Goal: Information Seeking & Learning: Learn about a topic

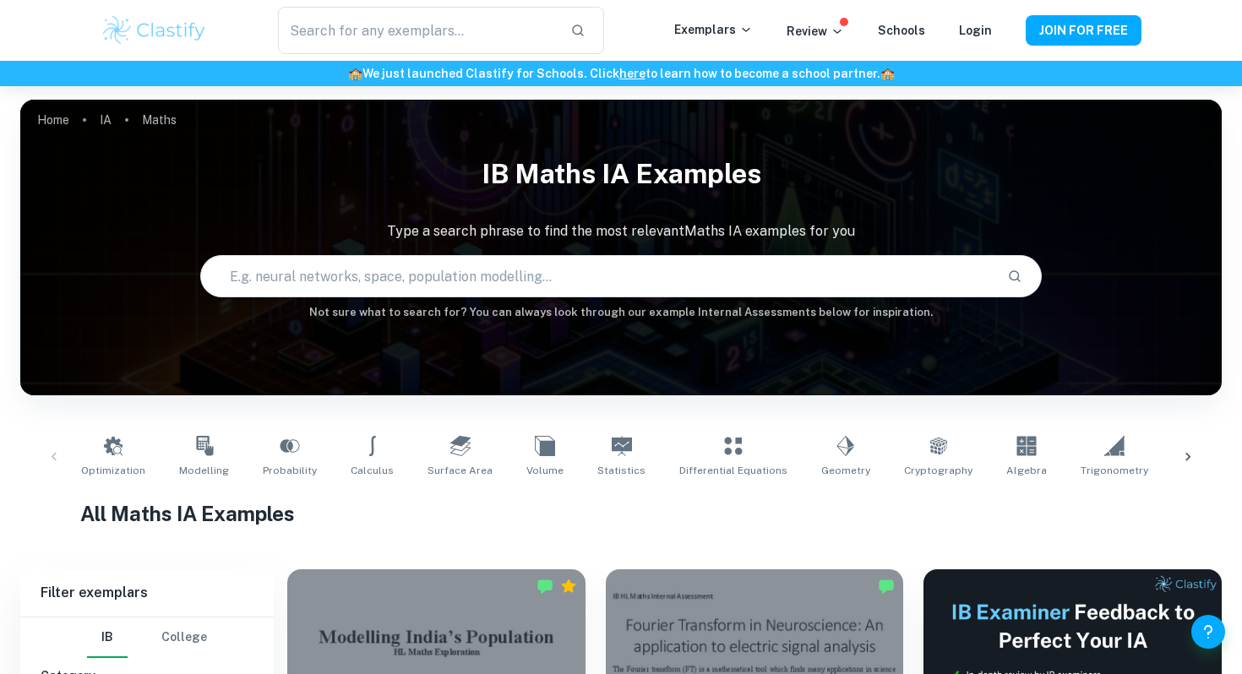
scroll to position [4, 0]
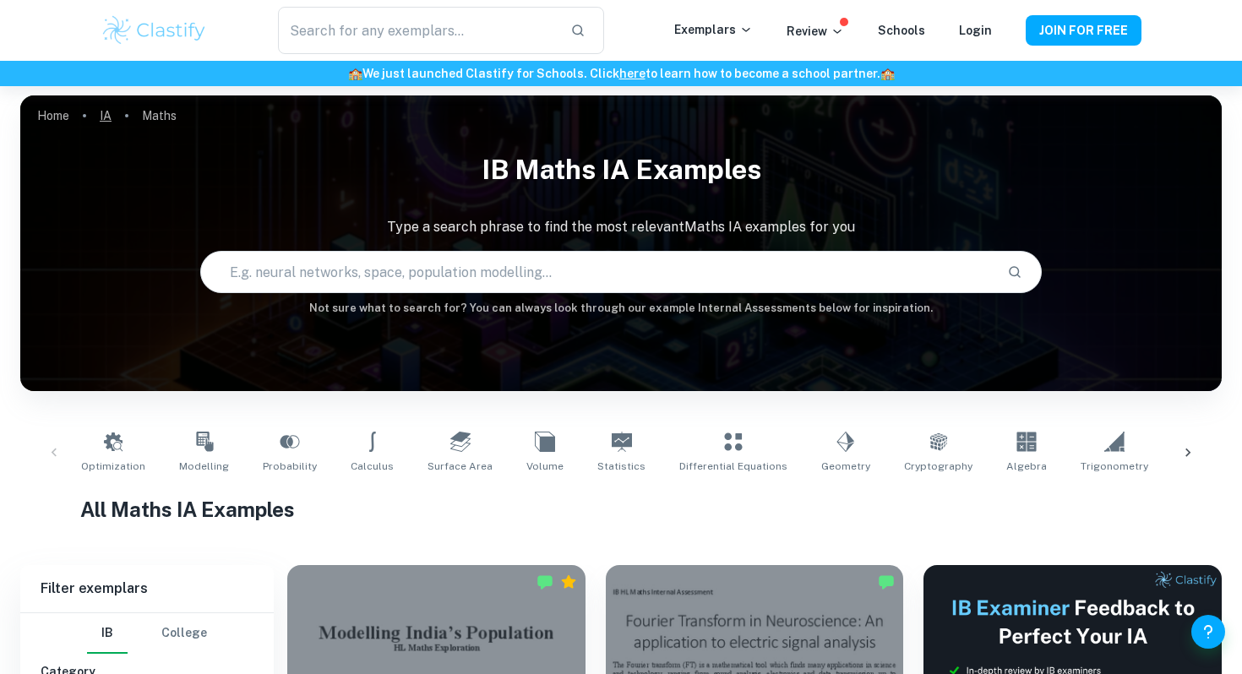
click at [110, 108] on link "IA" at bounding box center [106, 116] width 12 height 24
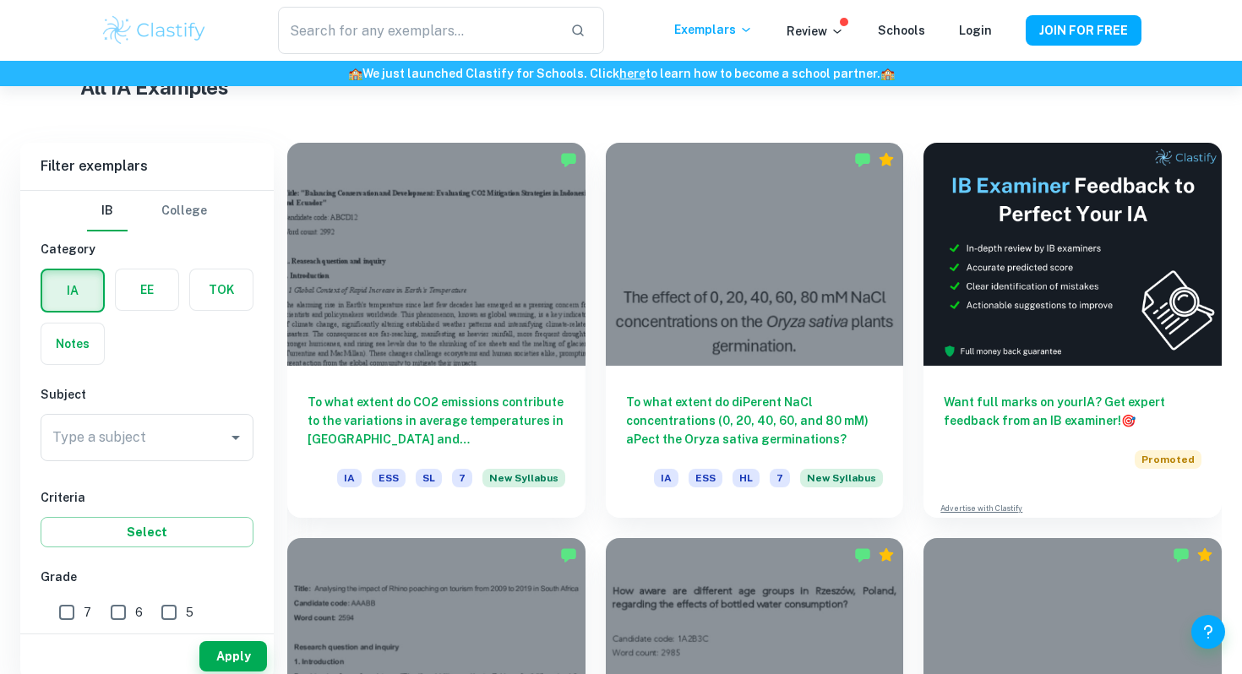
scroll to position [445, 0]
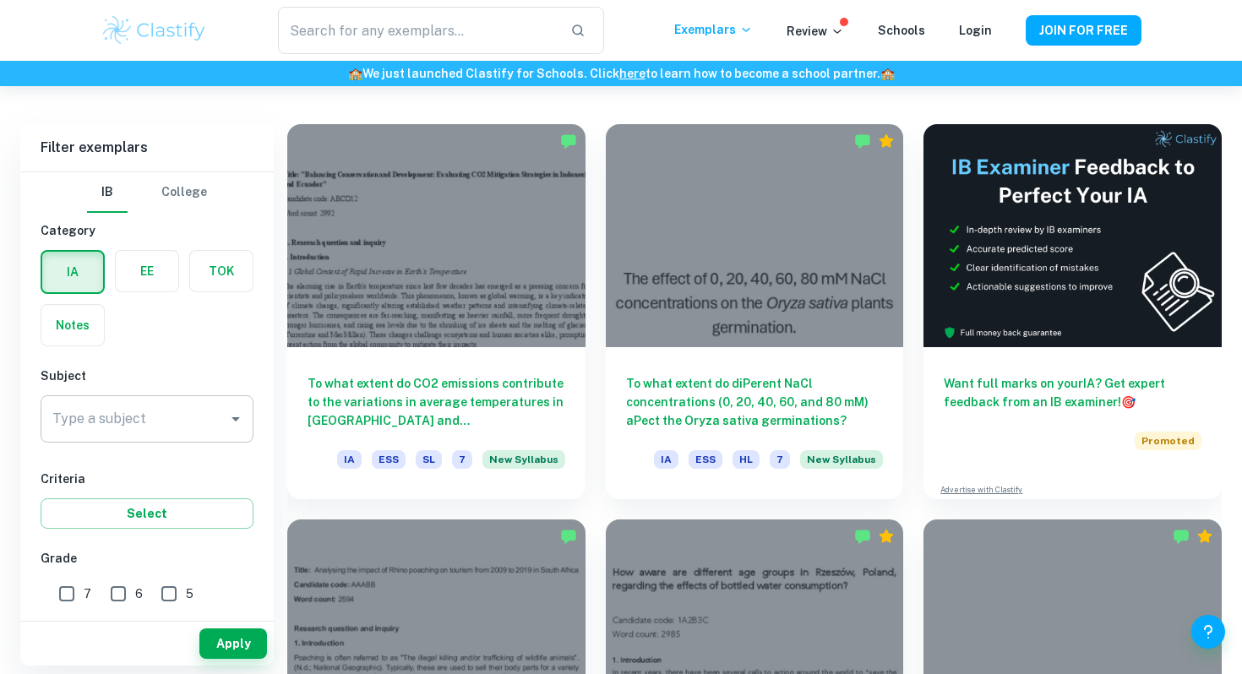
click at [191, 405] on input "Type a subject" at bounding box center [134, 419] width 172 height 32
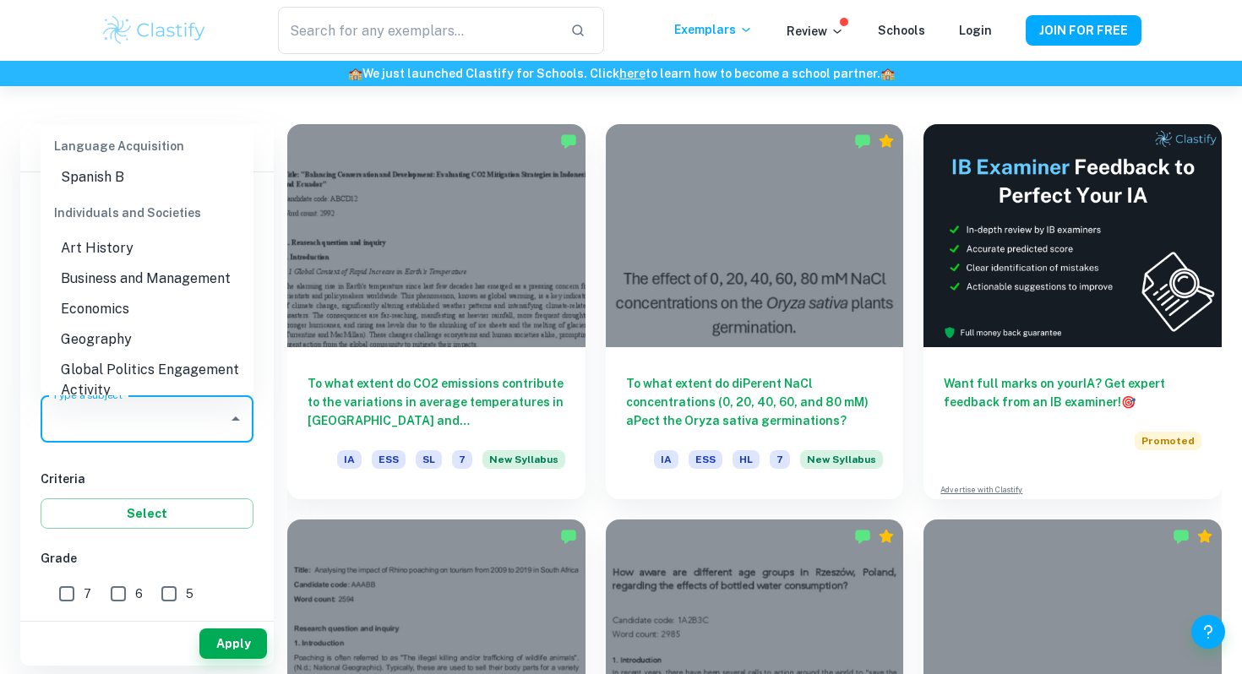
scroll to position [1533, 0]
click at [143, 268] on li "Business and Management" at bounding box center [147, 278] width 213 height 30
type input "Business and Management"
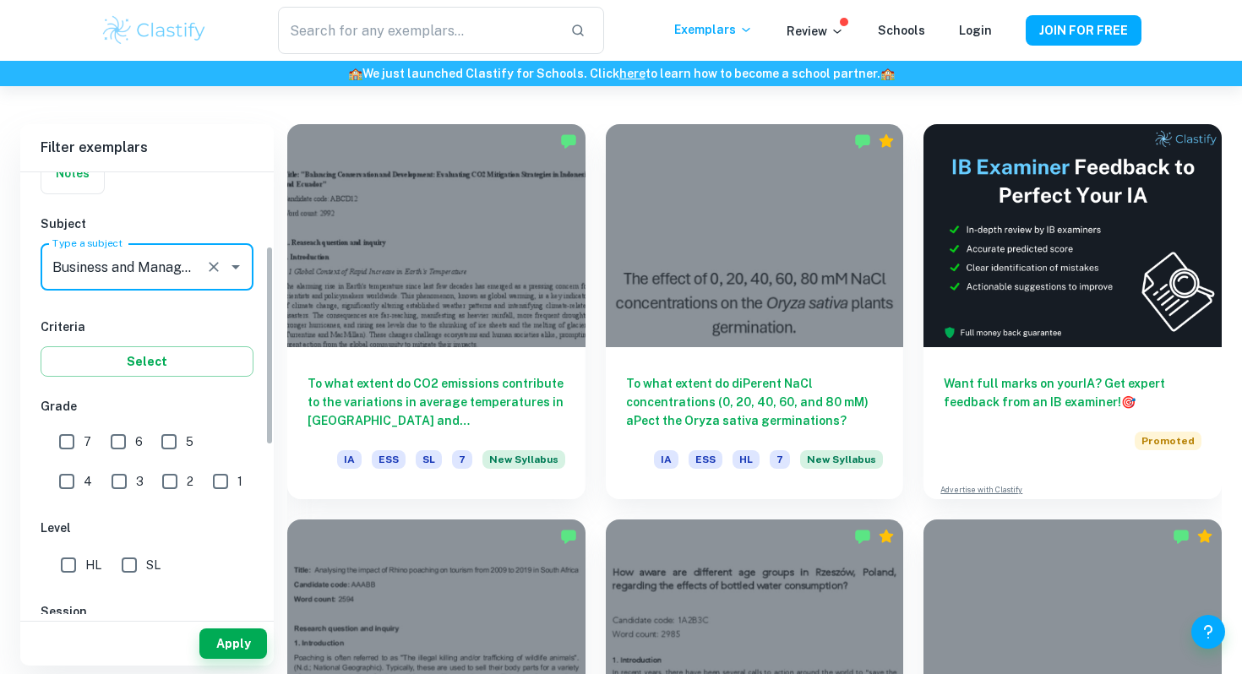
scroll to position [166, 0]
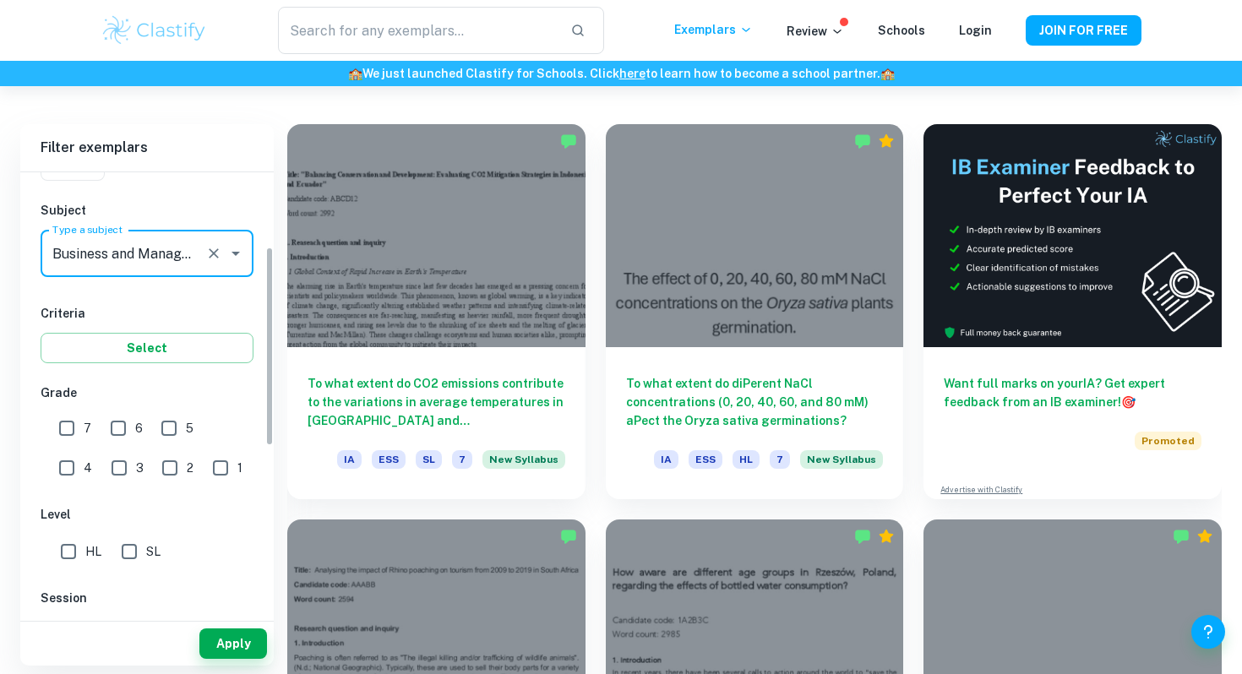
click at [76, 427] on input "7" at bounding box center [67, 429] width 34 height 34
checkbox input "true"
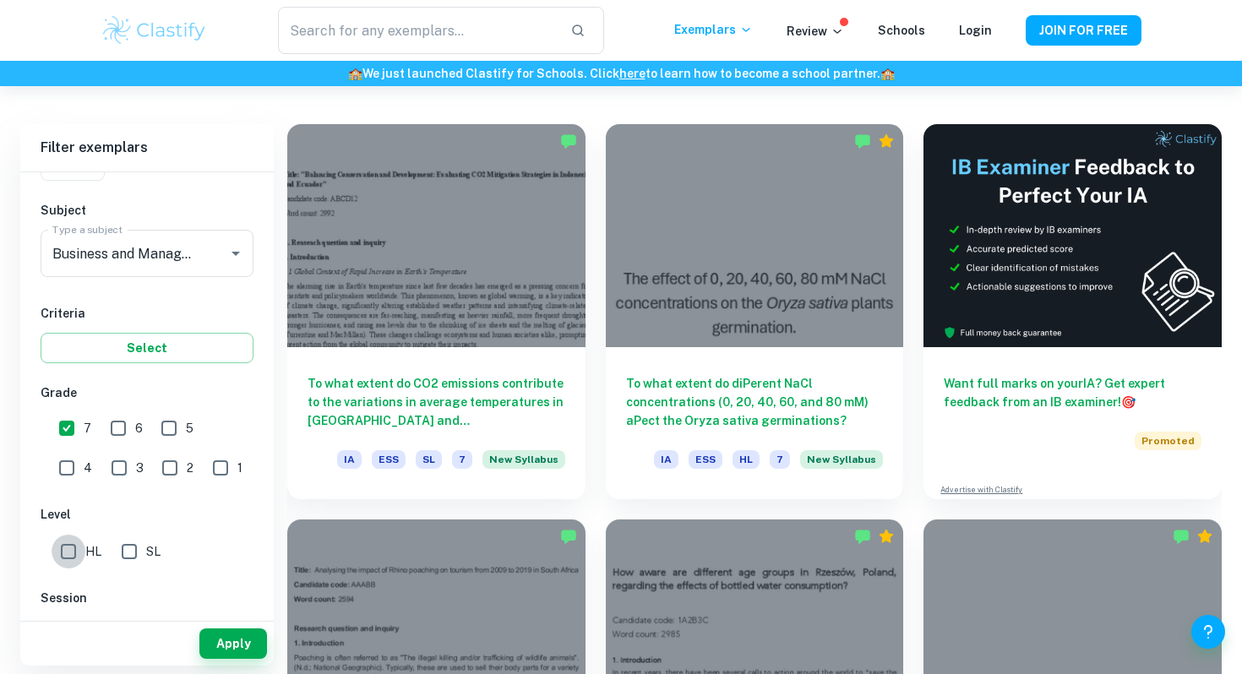
click at [79, 548] on input "HL" at bounding box center [69, 552] width 34 height 34
checkbox input "true"
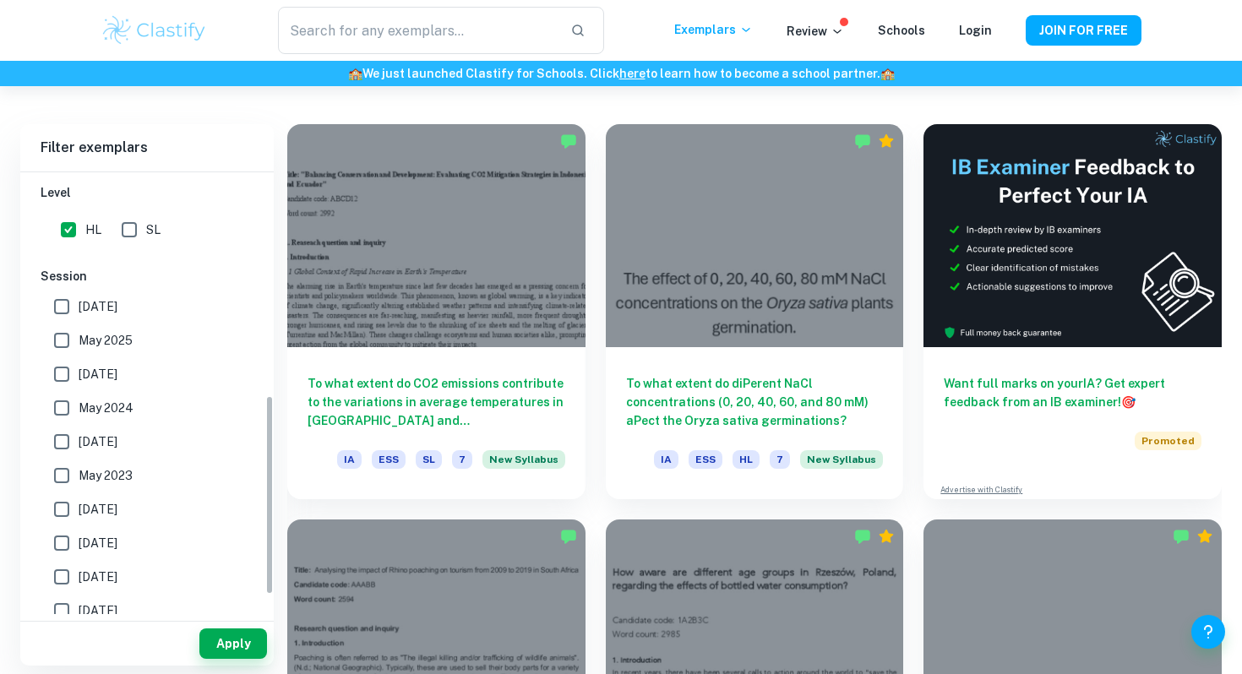
scroll to position [496, 0]
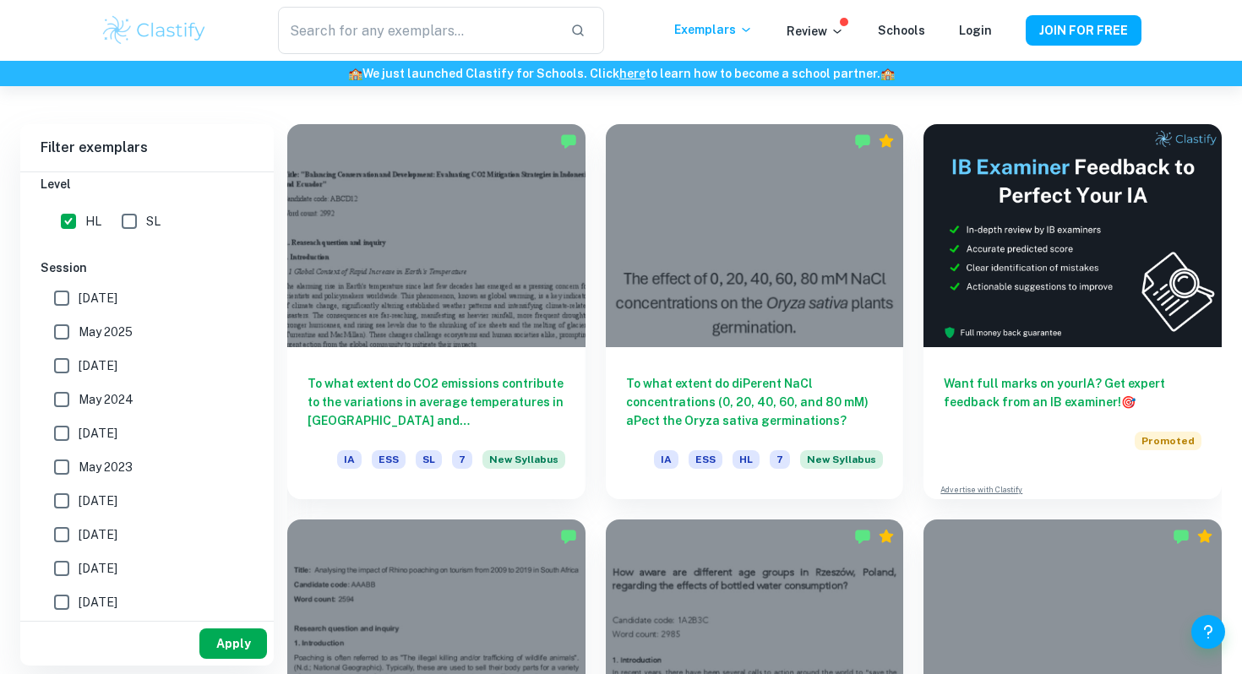
click at [240, 639] on button "Apply" at bounding box center [233, 644] width 68 height 30
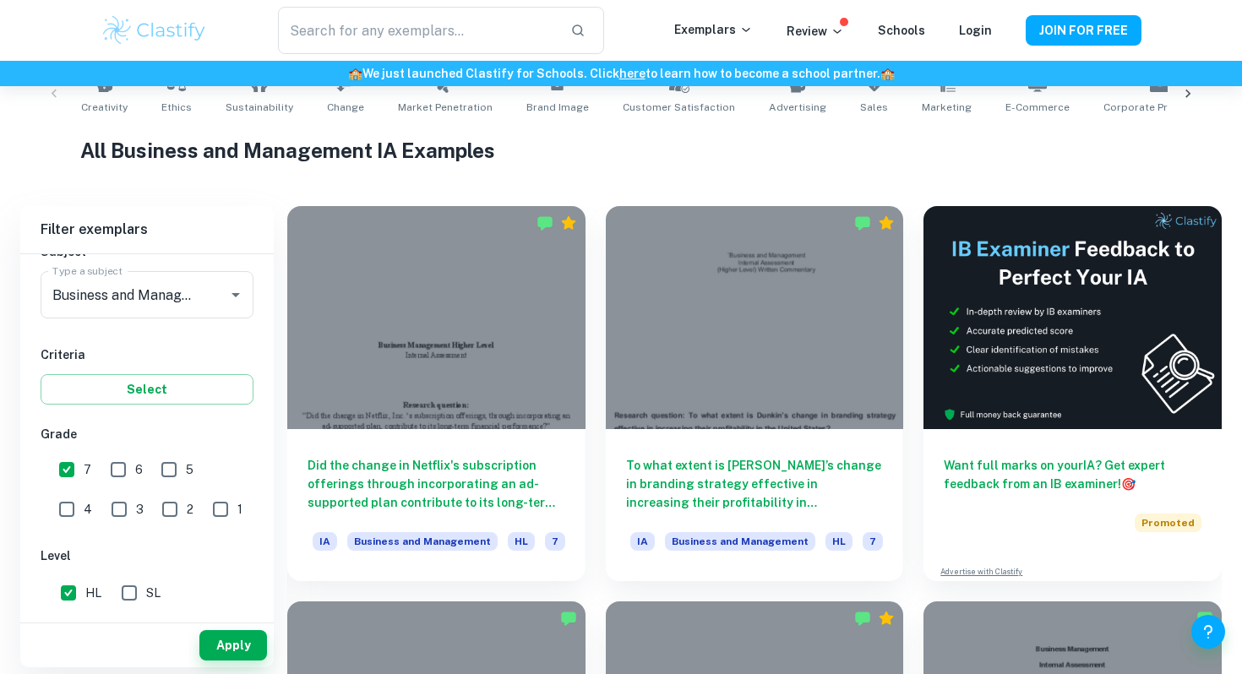
scroll to position [365, 0]
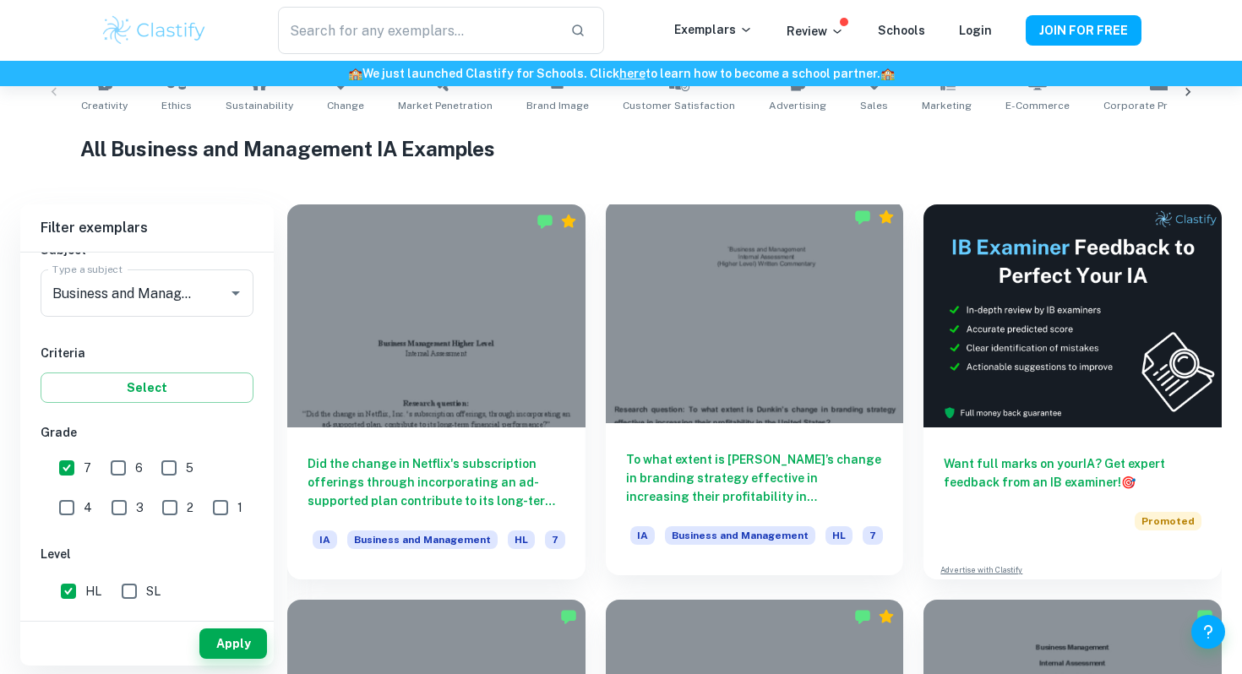
click at [810, 407] on div at bounding box center [755, 311] width 298 height 223
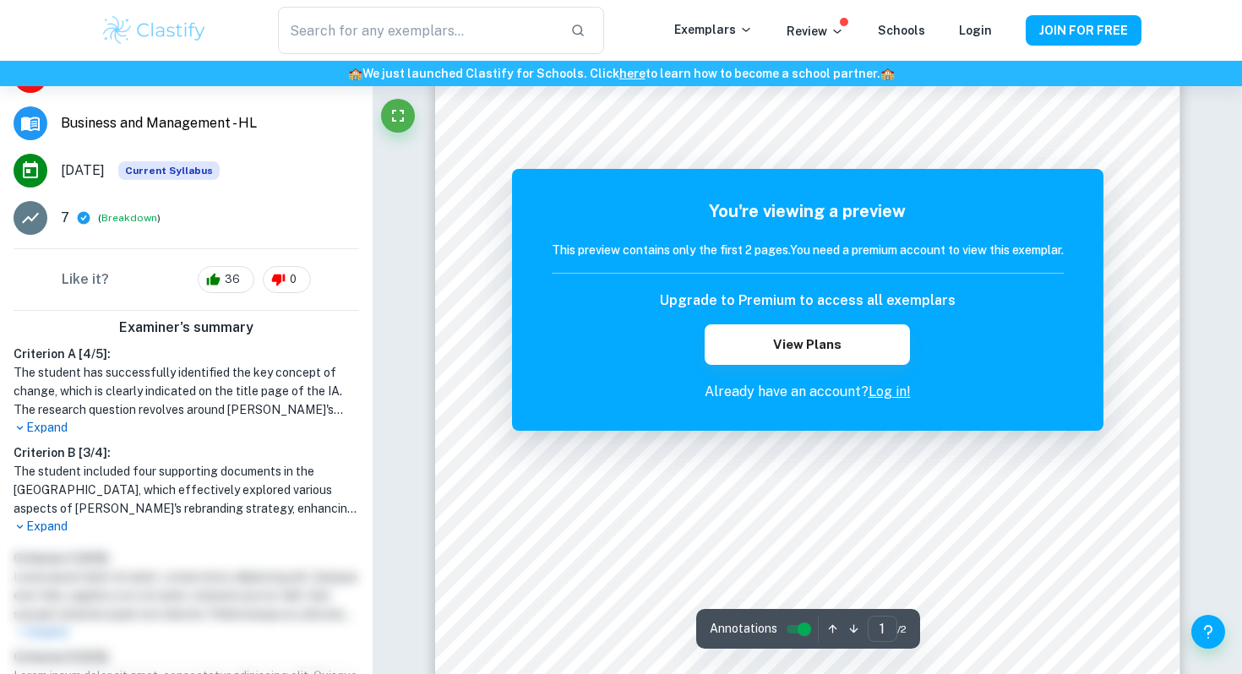
scroll to position [570, 0]
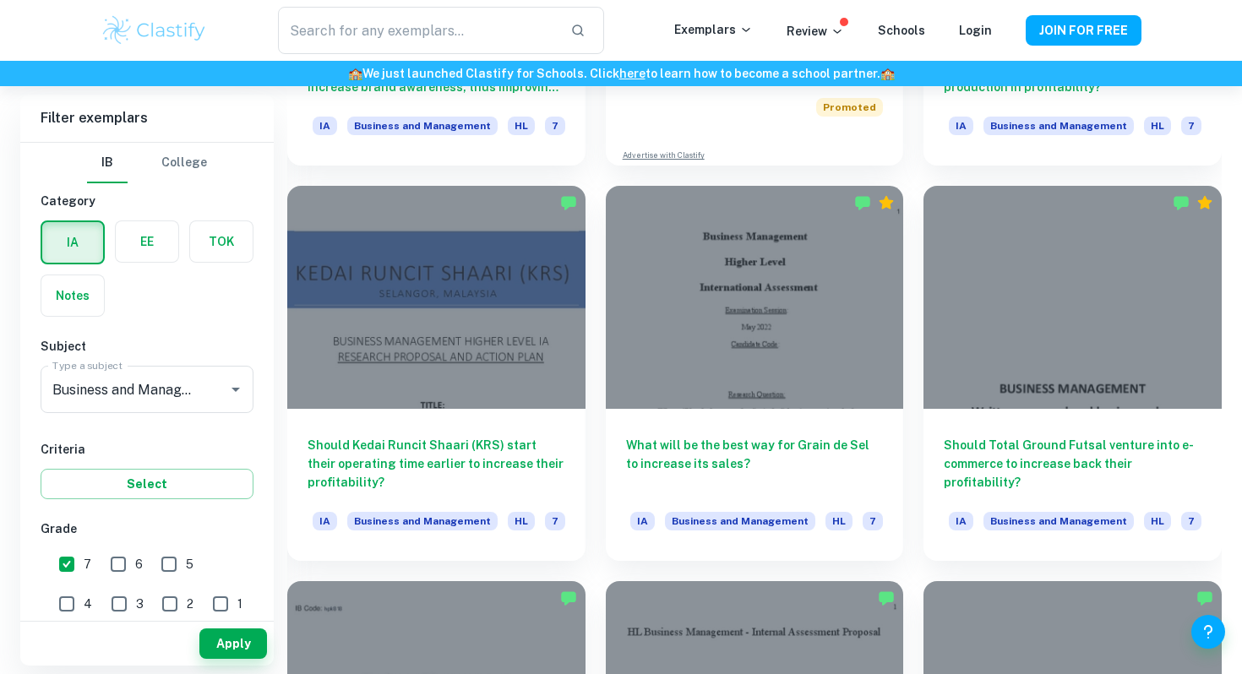
scroll to position [3554, 0]
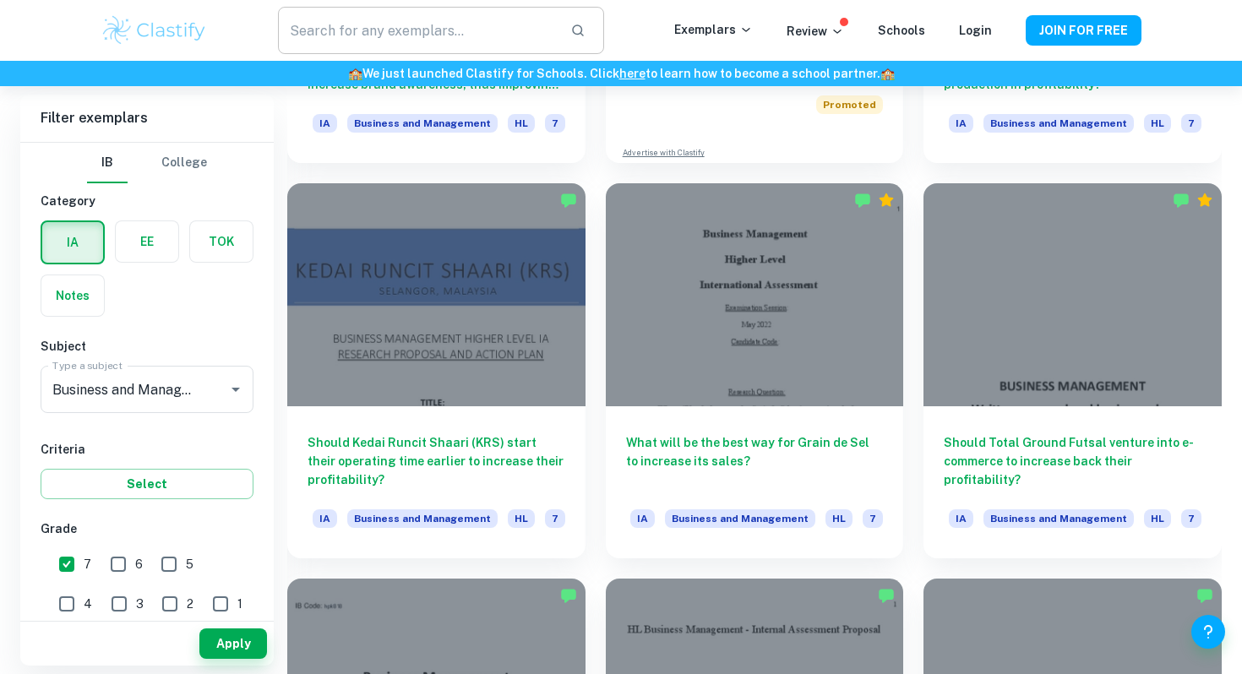
click at [480, 31] on input "text" at bounding box center [417, 30] width 279 height 47
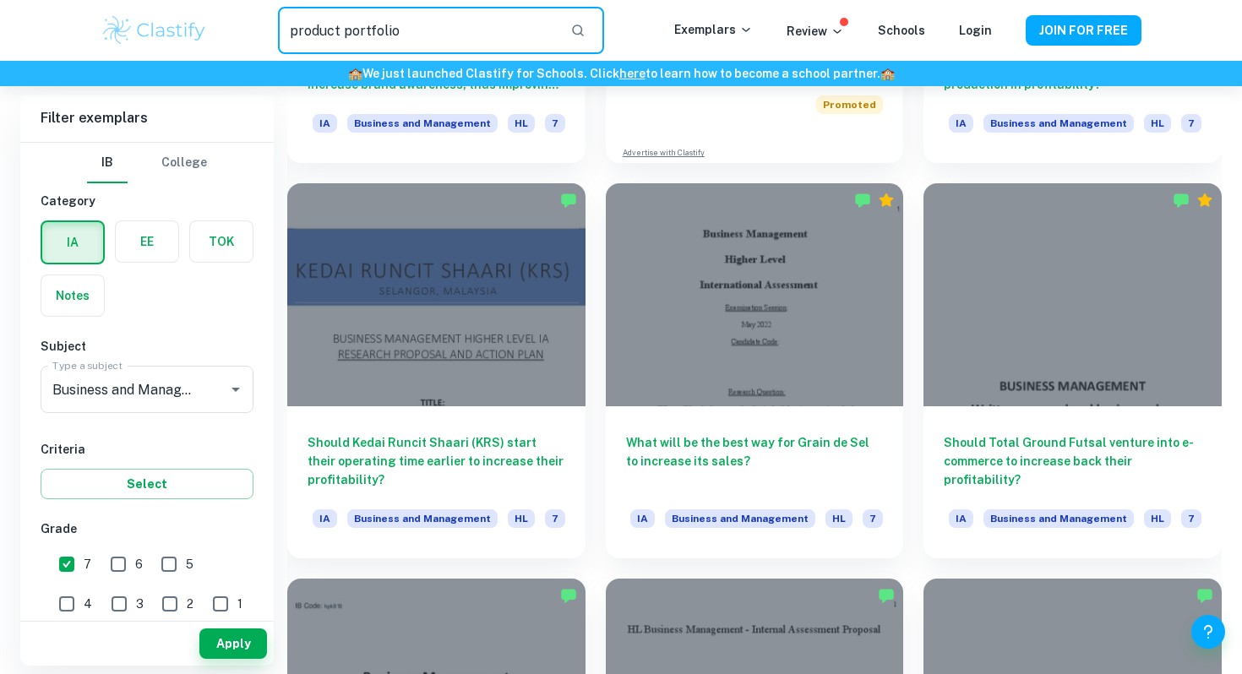
type input "product portfolio"
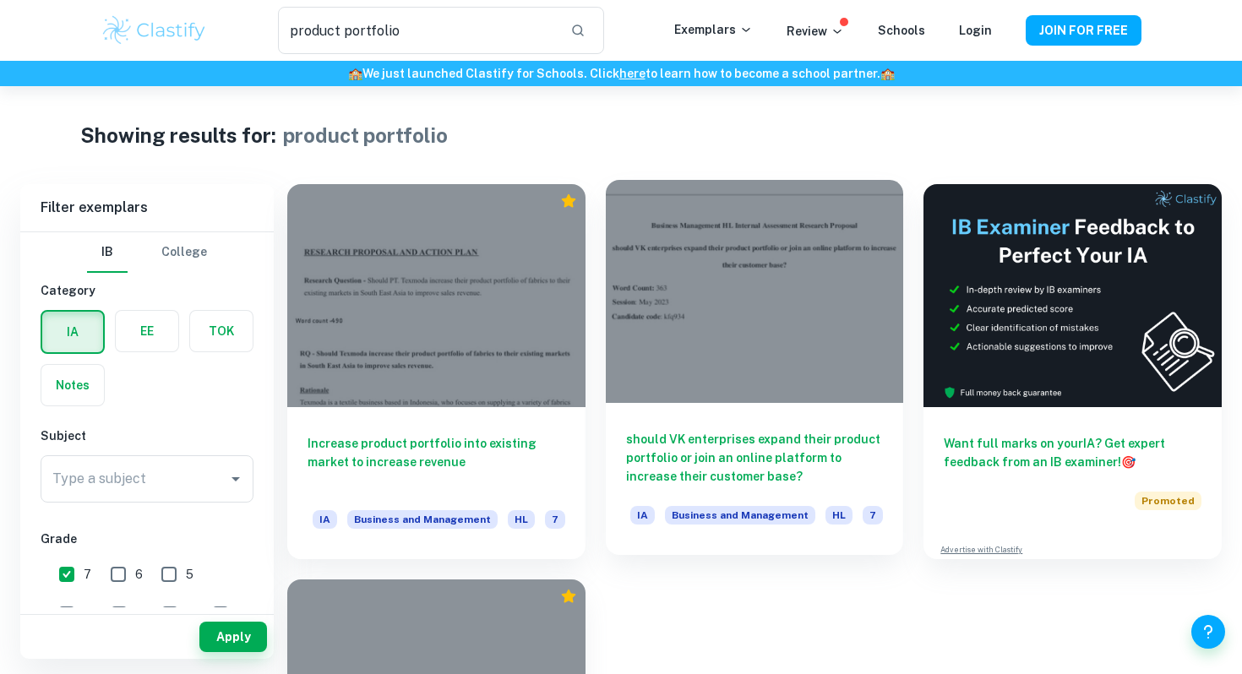
click at [684, 402] on div at bounding box center [755, 291] width 298 height 223
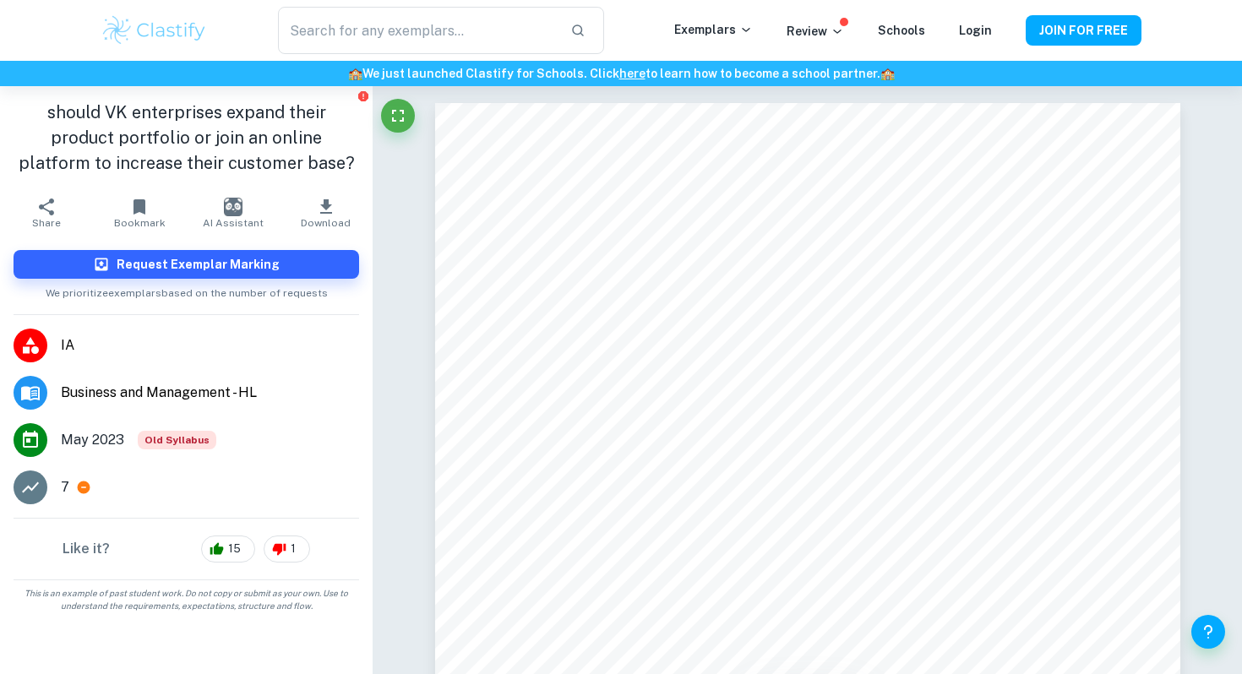
type input "product portfolio"
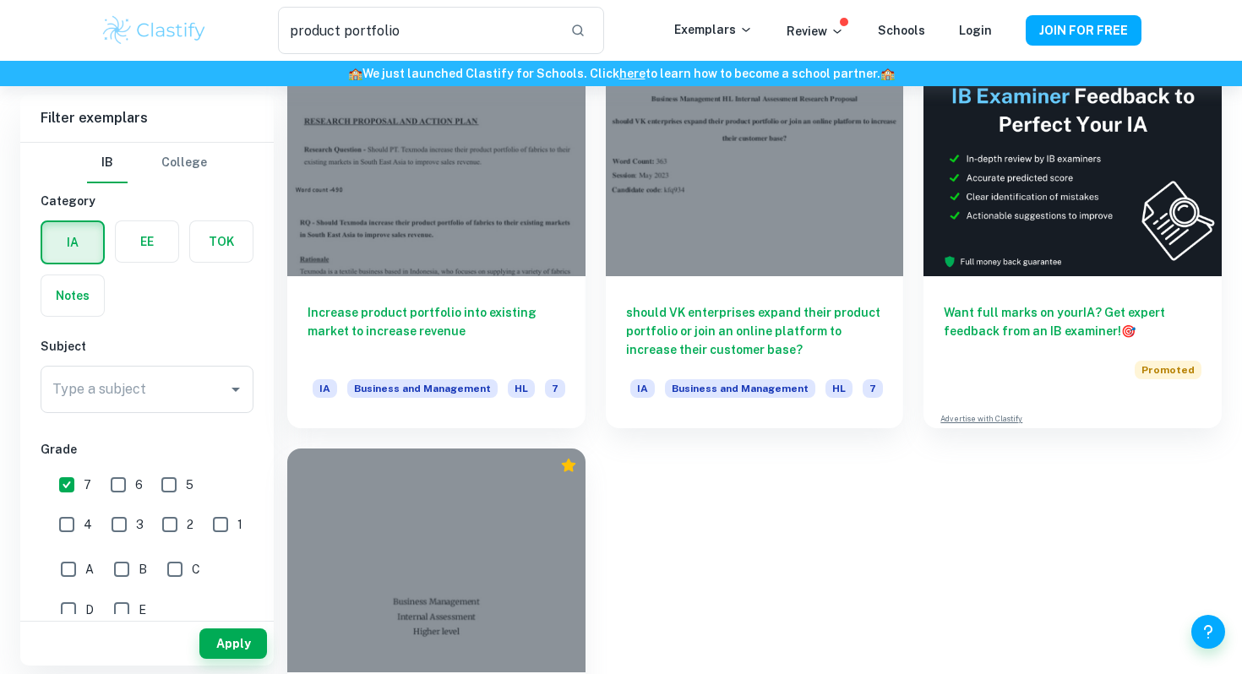
scroll to position [126, 0]
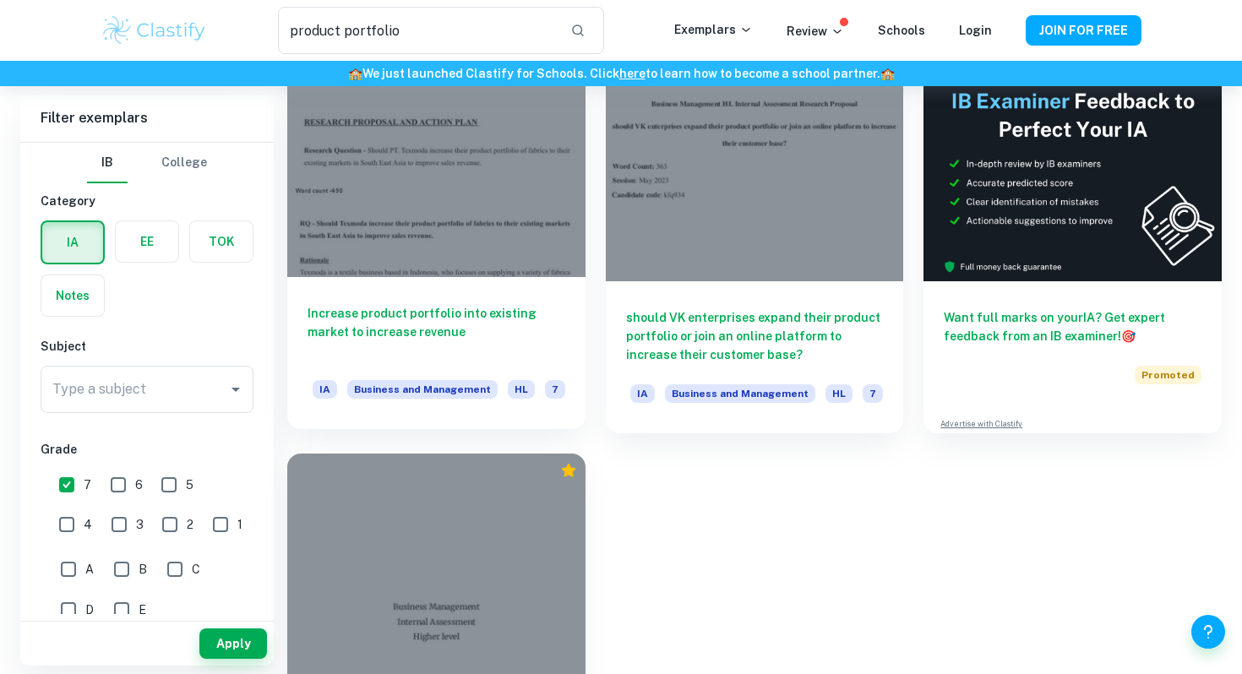
click at [529, 317] on h6 "Increase product portfolio into existing market to increase revenue" at bounding box center [437, 332] width 258 height 56
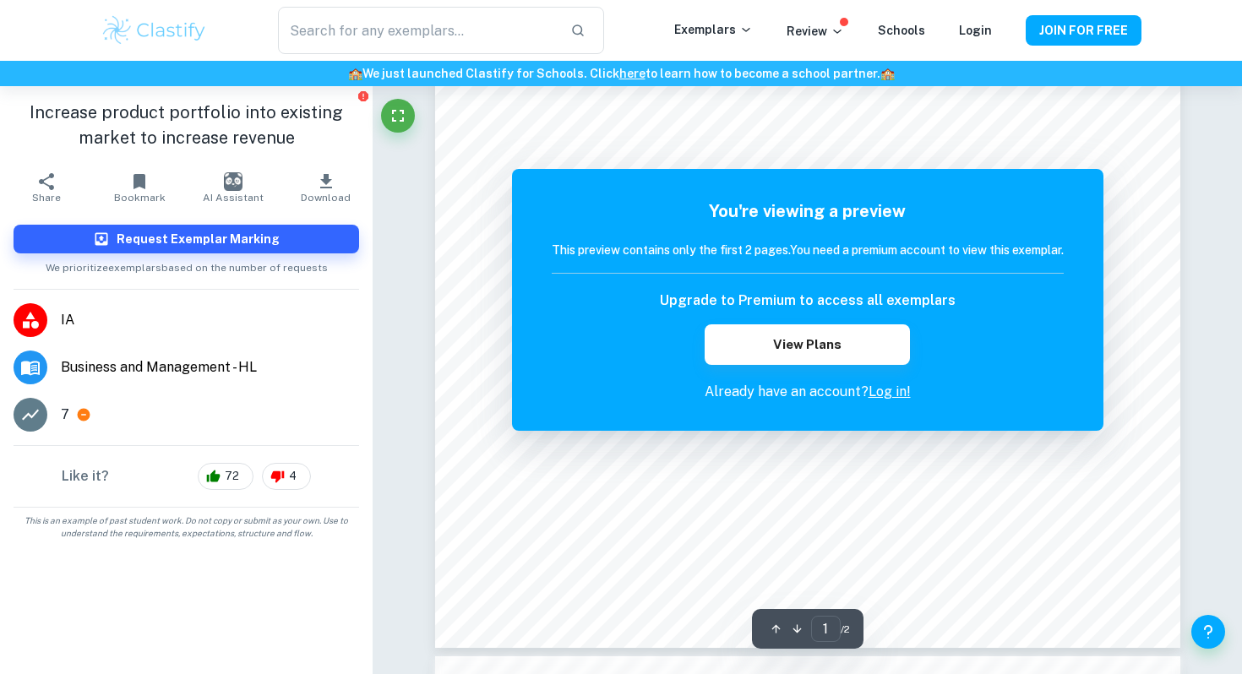
scroll to position [516, 0]
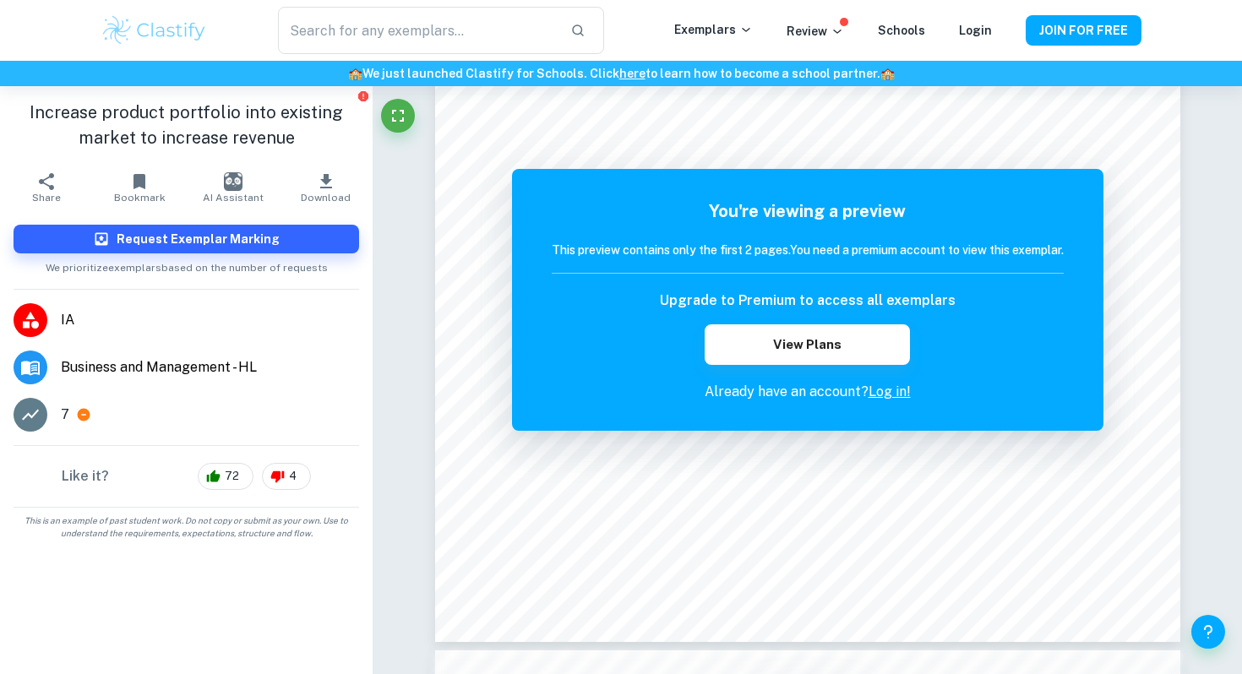
type input "product portfolio"
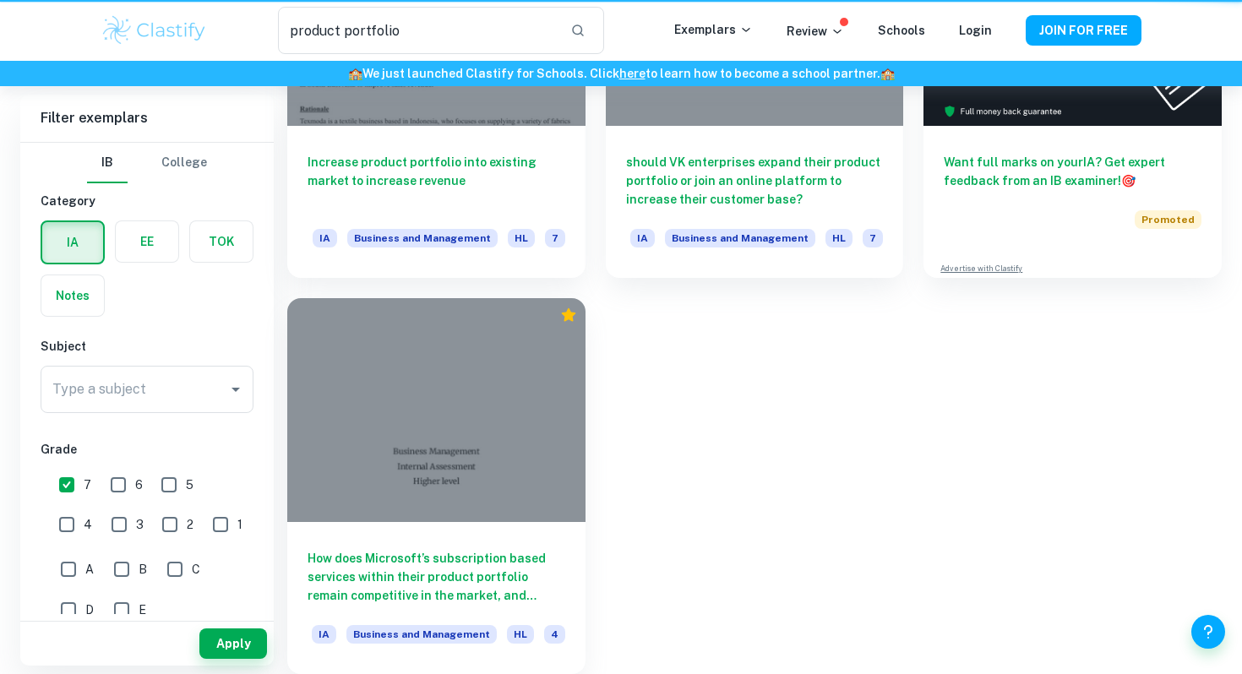
scroll to position [126, 0]
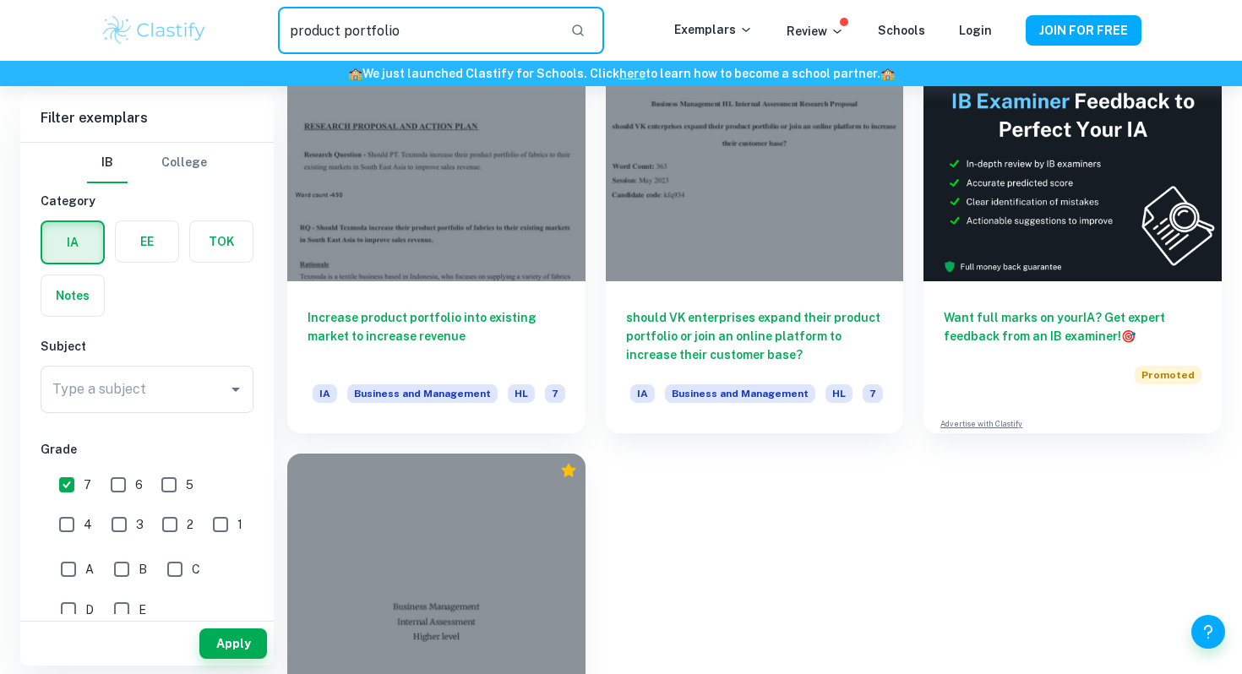
click at [350, 42] on input "product portfolio" at bounding box center [417, 30] width 279 height 47
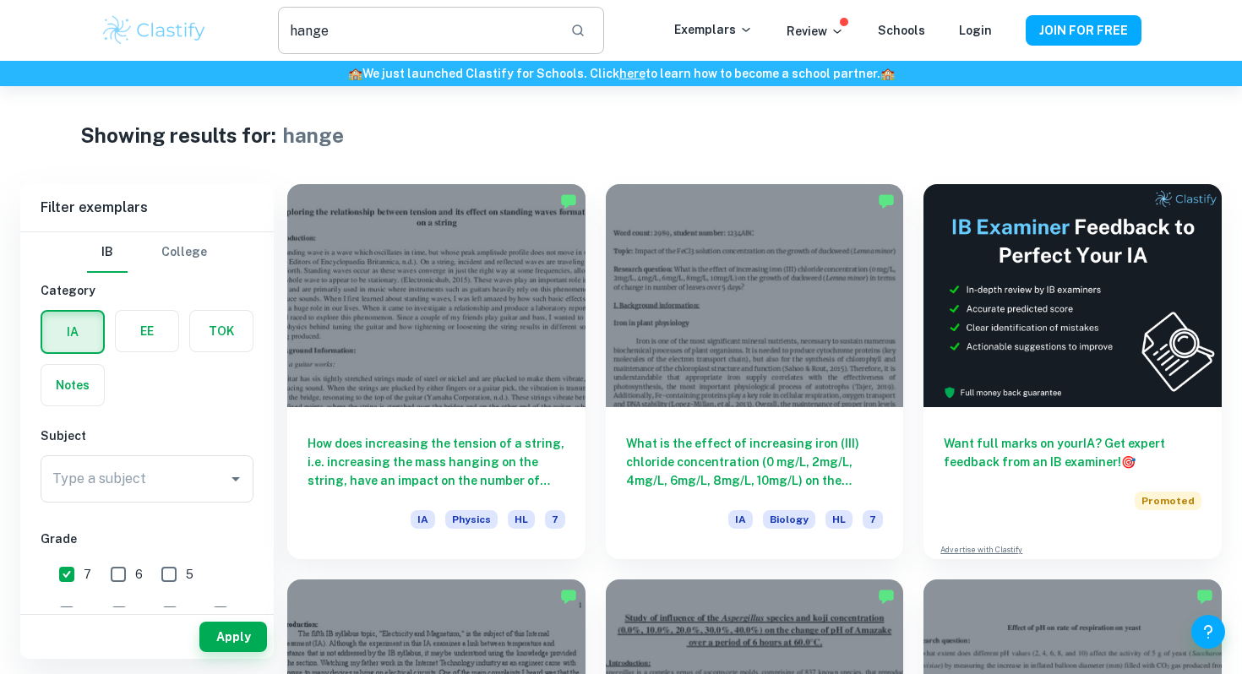
click at [300, 25] on input "hange" at bounding box center [417, 30] width 279 height 47
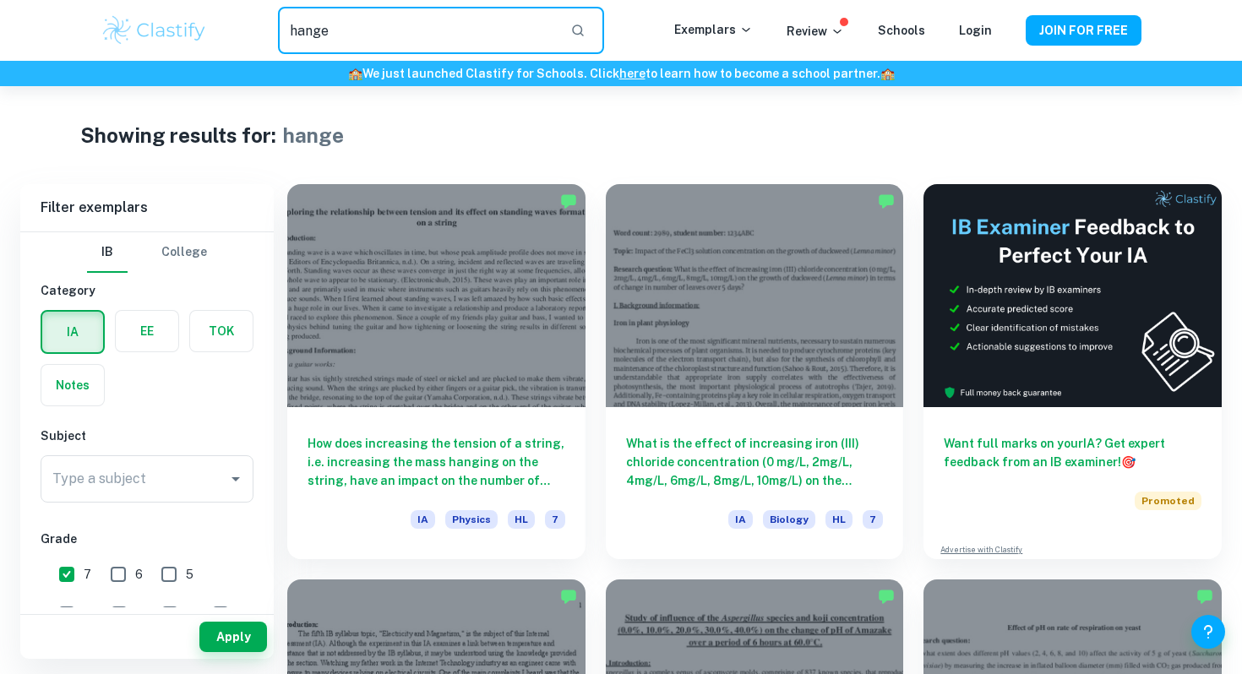
click at [297, 25] on input "hange" at bounding box center [417, 30] width 279 height 47
type input "change"
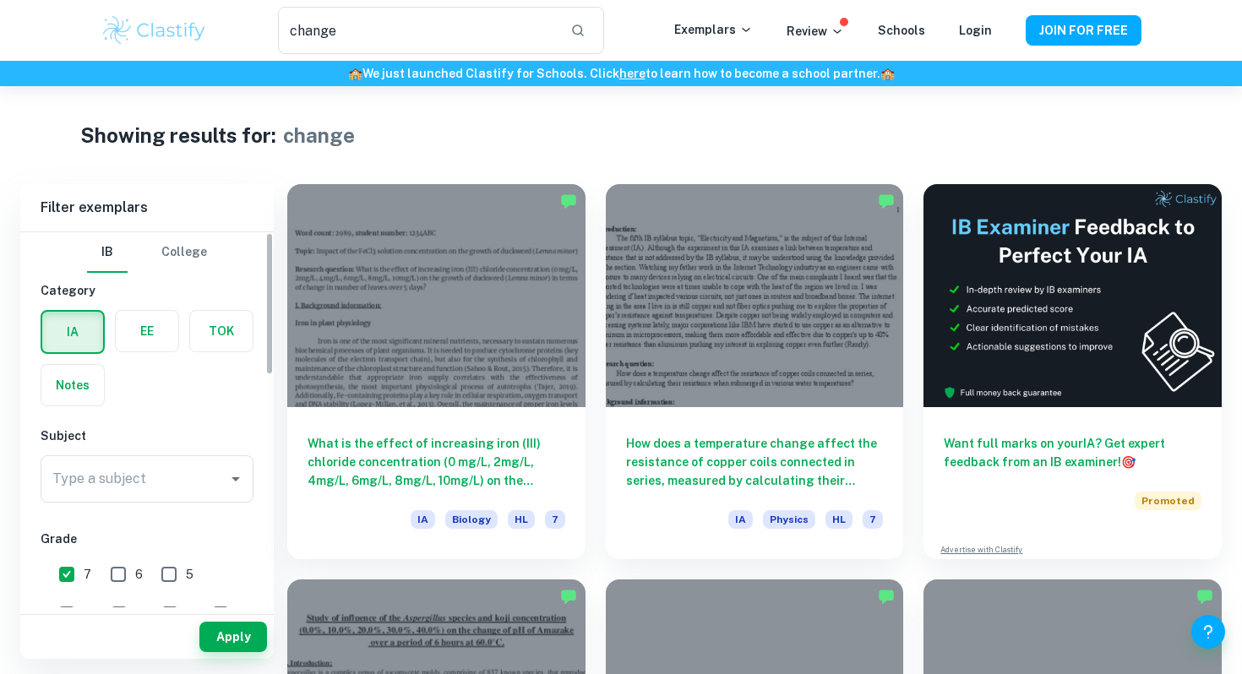
scroll to position [9, 0]
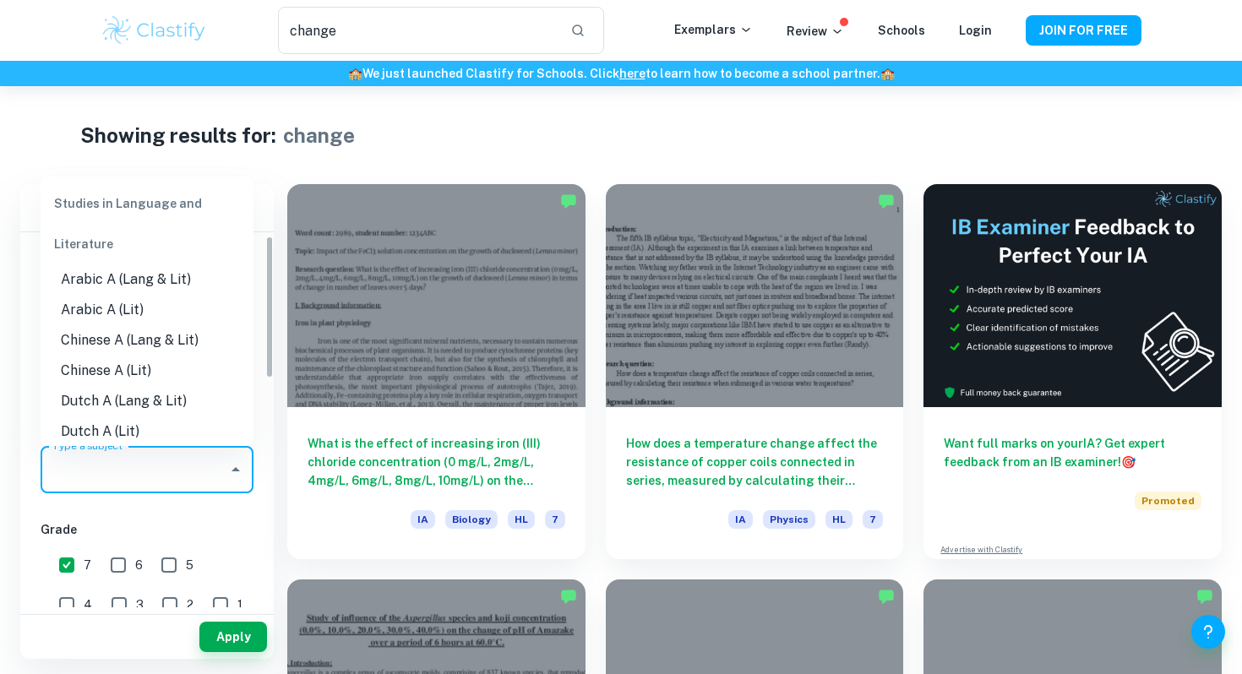
click at [188, 463] on input "Type a subject" at bounding box center [134, 470] width 172 height 32
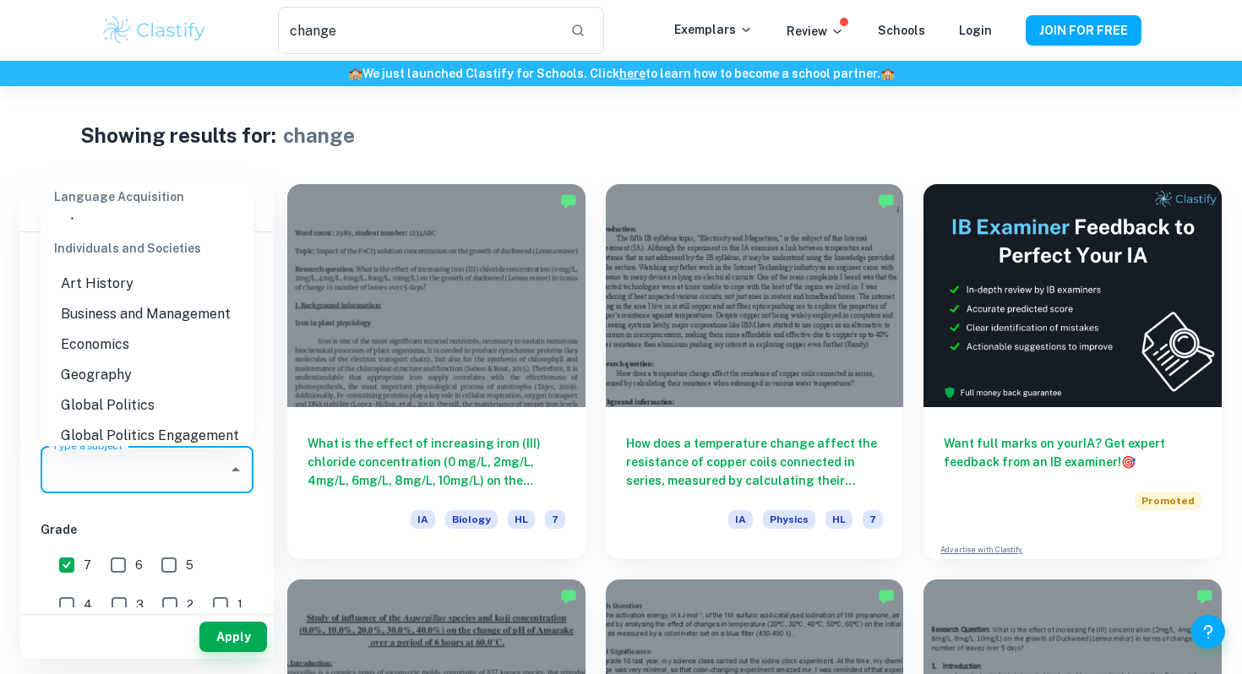
scroll to position [1593, 0]
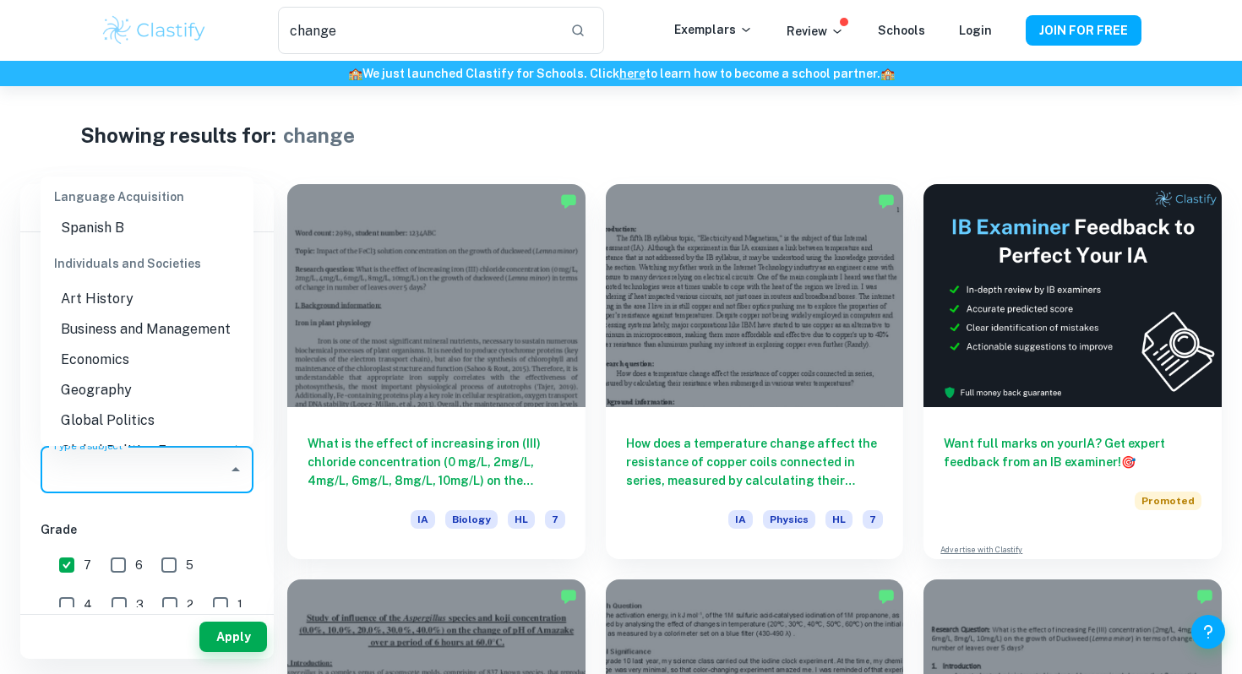
click at [161, 319] on li "Business and Management" at bounding box center [147, 329] width 213 height 30
type input "Business and Management"
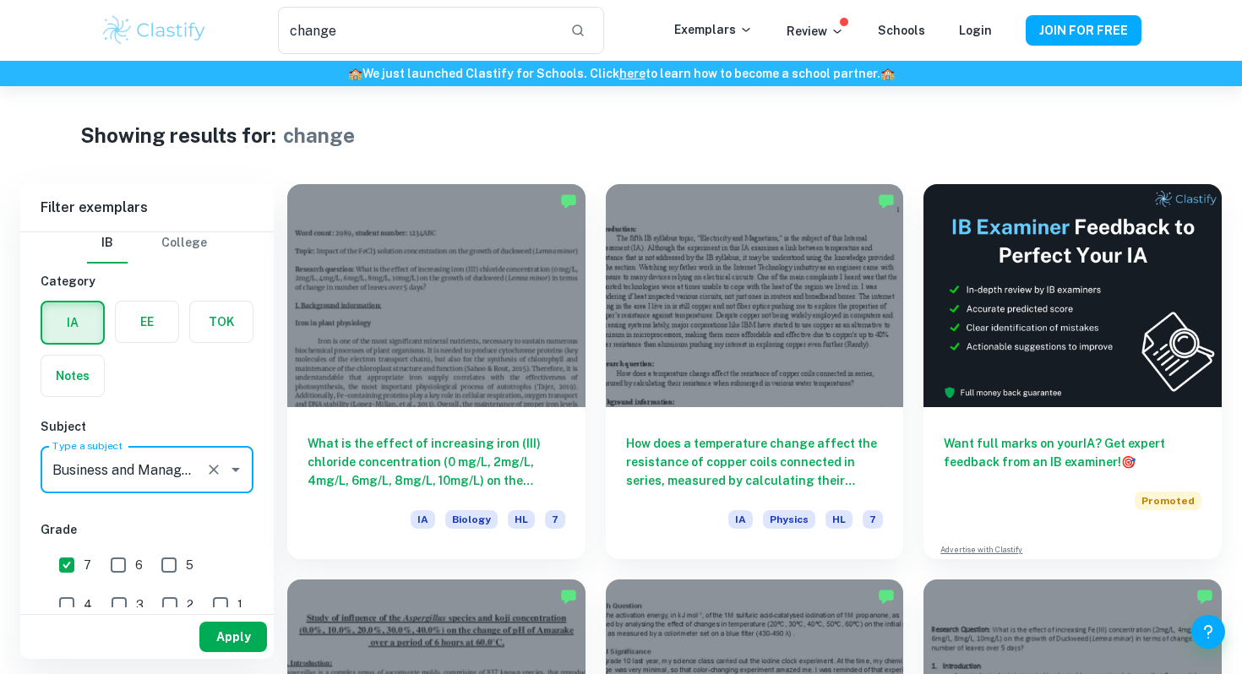
click at [217, 639] on button "Apply" at bounding box center [233, 637] width 68 height 30
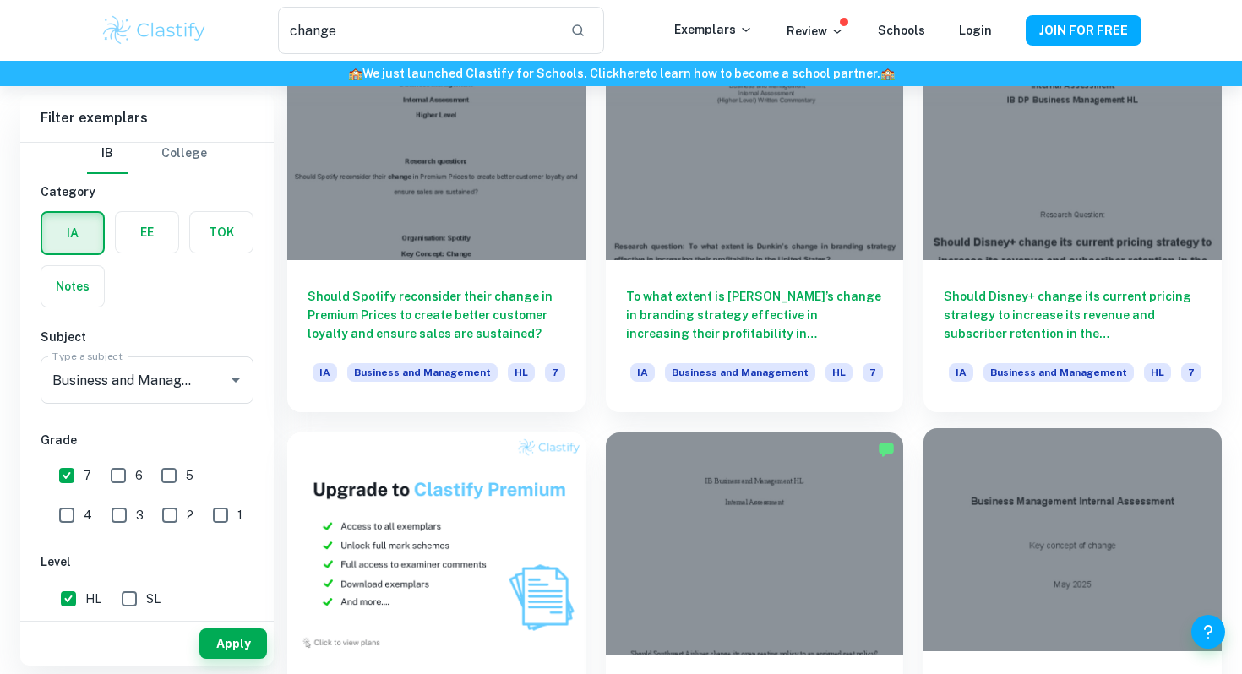
scroll to position [418, 0]
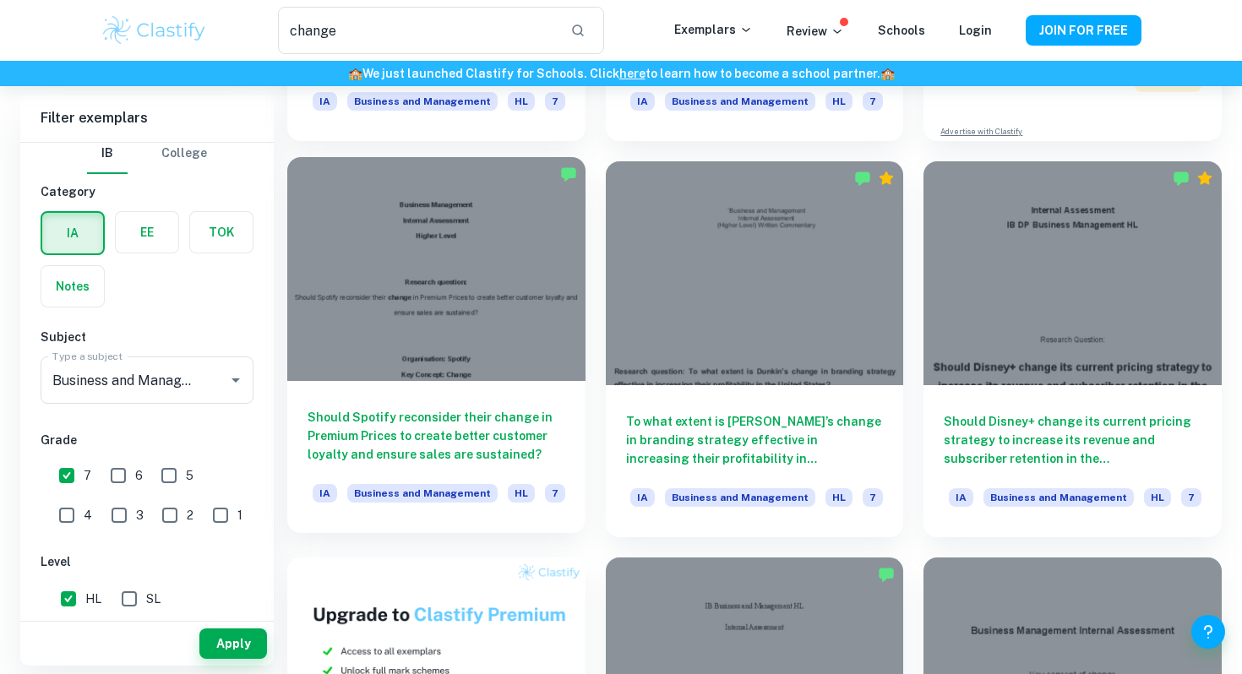
click at [423, 364] on div at bounding box center [436, 268] width 298 height 223
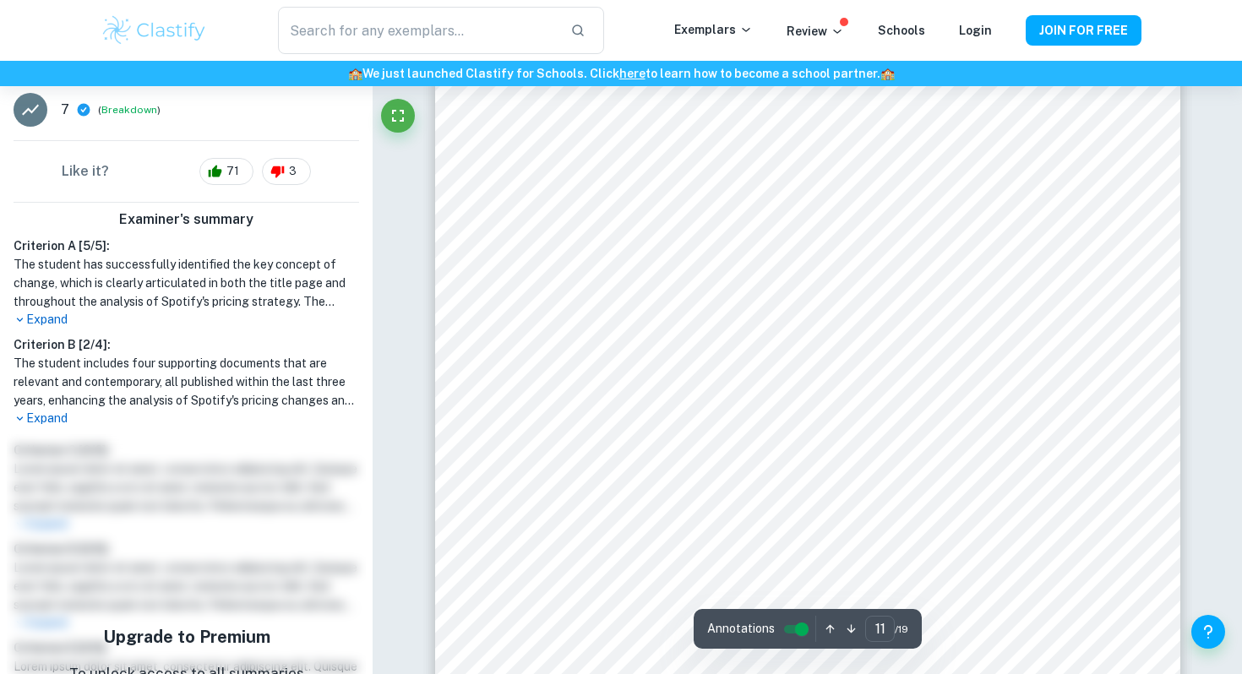
scroll to position [10326, 0]
type input "1"
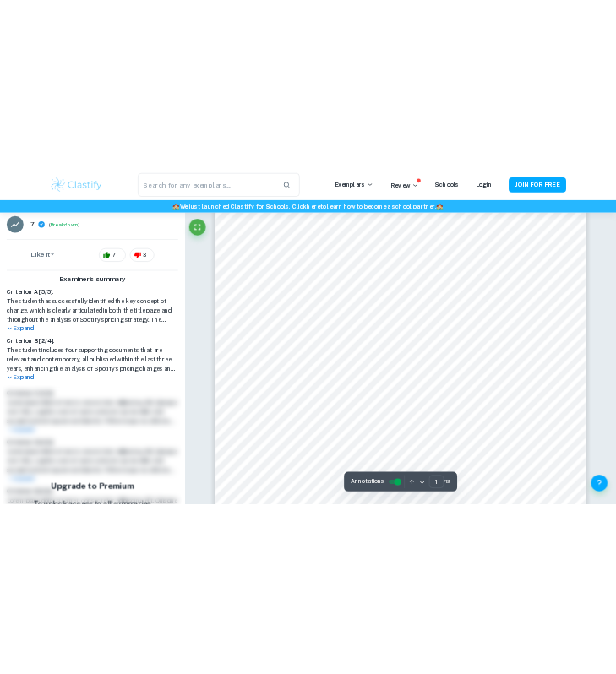
scroll to position [0, 0]
